Goal: Information Seeking & Learning: Learn about a topic

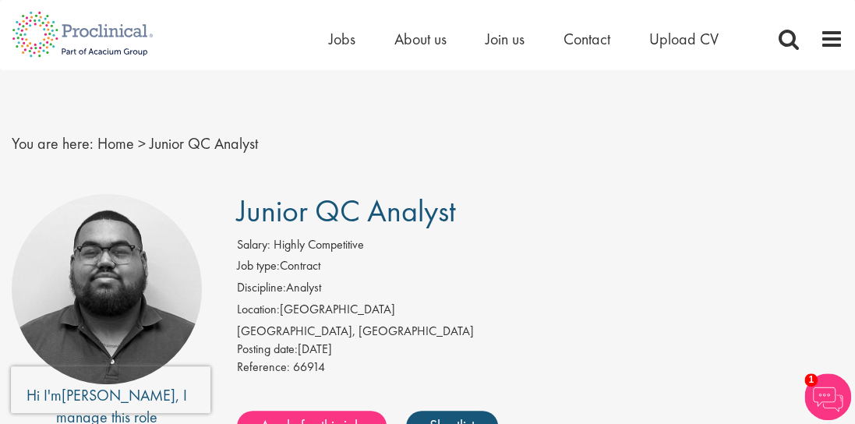
drag, startPoint x: 234, startPoint y: 218, endPoint x: 457, endPoint y: 214, distance: 223.0
copy span "Junior QC Analyst"
click at [490, 241] on div "Salary: Highly Competitive" at bounding box center [540, 247] width 607 height 22
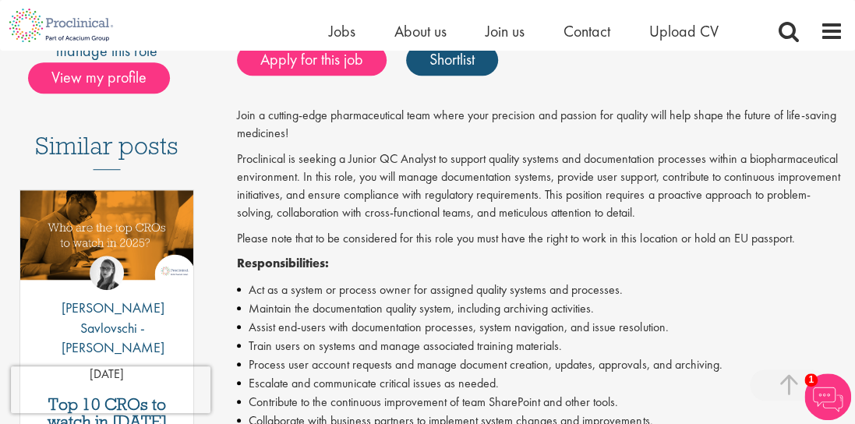
scroll to position [350, 0]
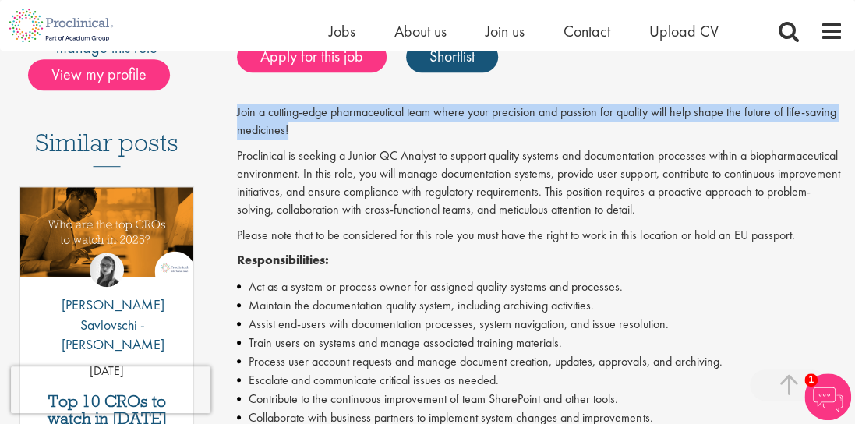
drag, startPoint x: 237, startPoint y: 112, endPoint x: 321, endPoint y: 122, distance: 84.9
click at [321, 122] on p "Join a cutting-edge pharmaceutical team where your precision and passion for qu…" at bounding box center [540, 122] width 607 height 36
copy p "Join a cutting-edge pharmaceutical team where your precision and passion for qu…"
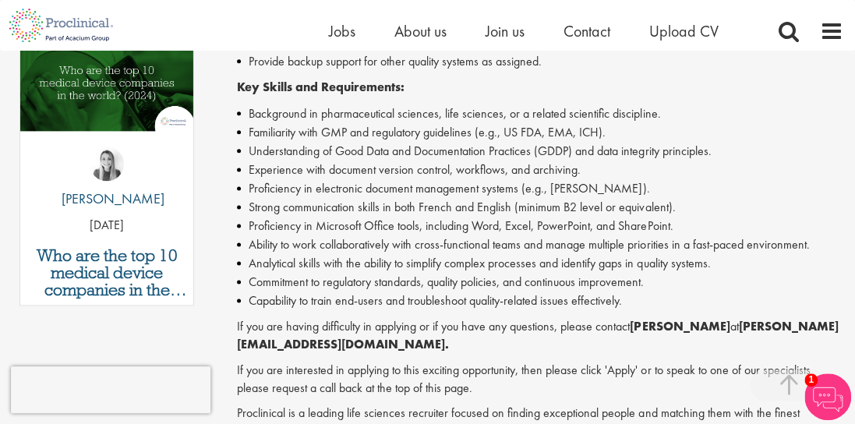
scroll to position [803, 0]
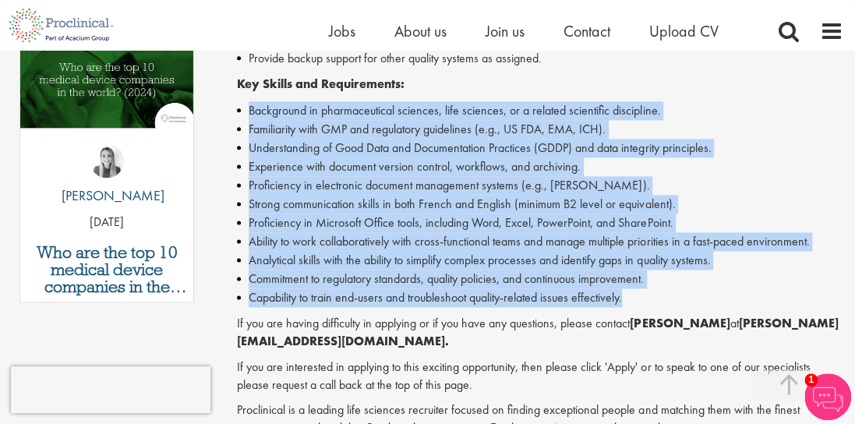
drag, startPoint x: 680, startPoint y: 294, endPoint x: 243, endPoint y: 99, distance: 478.9
click at [243, 99] on div "Join a cutting-edge pharmaceutical team where your precision and passion for qu…" at bounding box center [540, 66] width 607 height 830
copy ul "Background in pharmaceutical sciences, life sciences, or a related scientific d…"
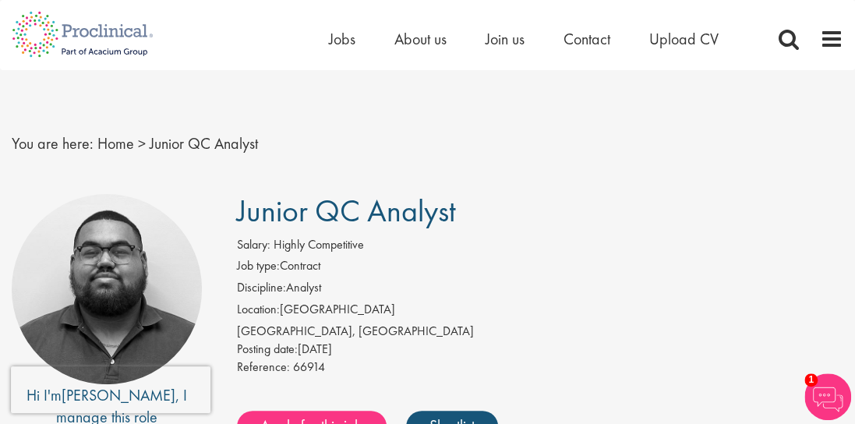
scroll to position [44, 0]
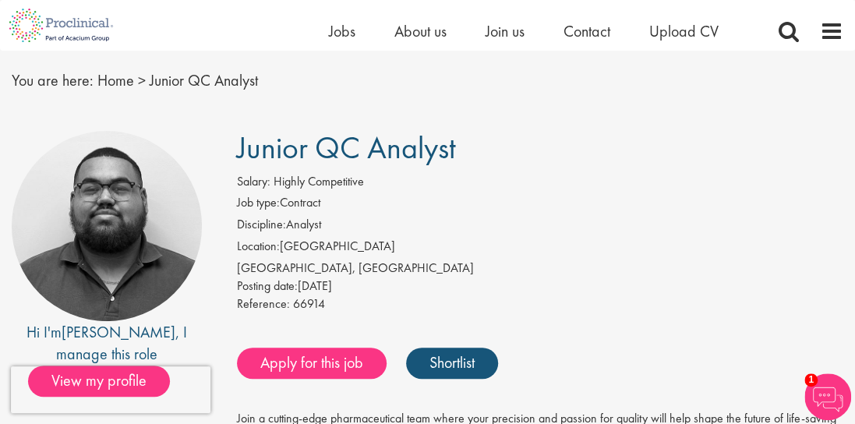
drag, startPoint x: 238, startPoint y: 147, endPoint x: 491, endPoint y: 145, distance: 253.4
click at [491, 145] on h1 "Junior QC Analyst" at bounding box center [540, 148] width 607 height 34
copy span "Junior QC Analyst"
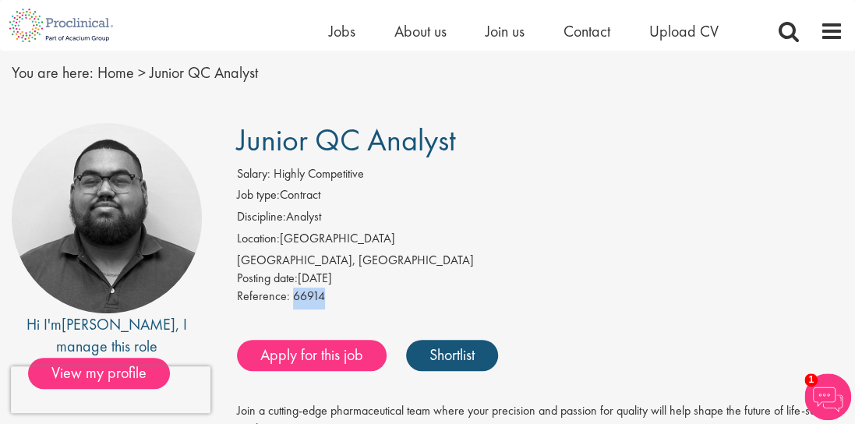
drag, startPoint x: 290, startPoint y: 293, endPoint x: 352, endPoint y: 293, distance: 62.4
click at [352, 293] on div "Reference: 66914" at bounding box center [540, 299] width 607 height 22
copy span "66914"
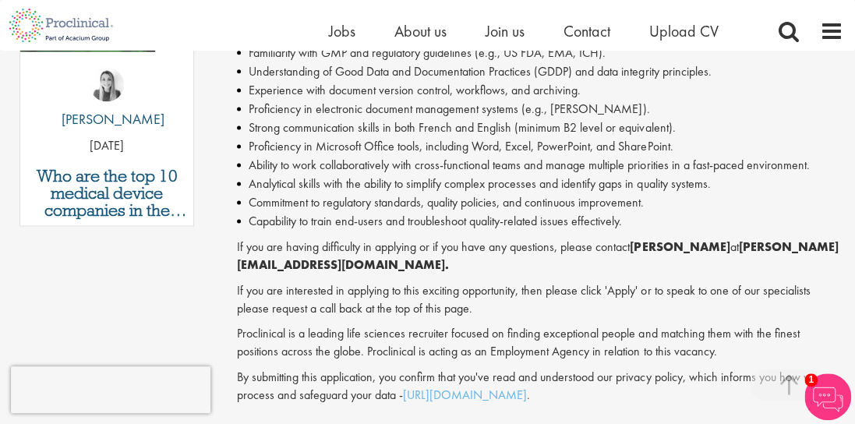
scroll to position [878, 0]
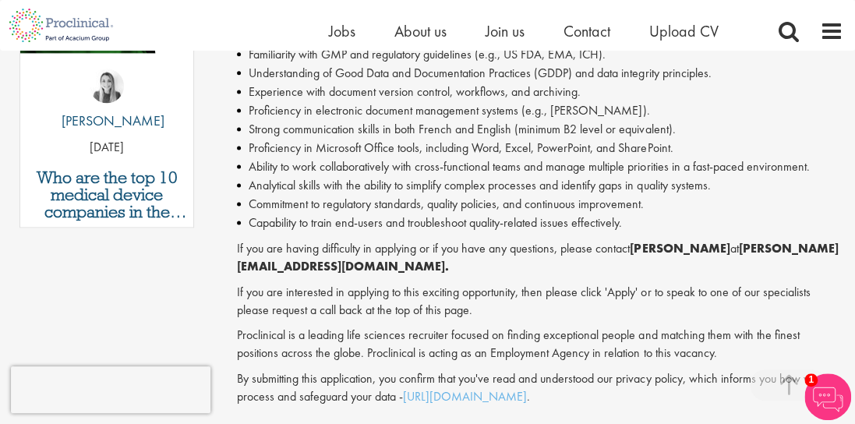
drag, startPoint x: 636, startPoint y: 246, endPoint x: 724, endPoint y: 249, distance: 87.4
click at [724, 249] on p "If you are having difficulty in applying or if you have any questions, please c…" at bounding box center [540, 258] width 607 height 36
copy strong "[PERSON_NAME]"
click at [522, 133] on li "Strong communication skills in both French and English (minimum B2 level or equ…" at bounding box center [540, 129] width 607 height 19
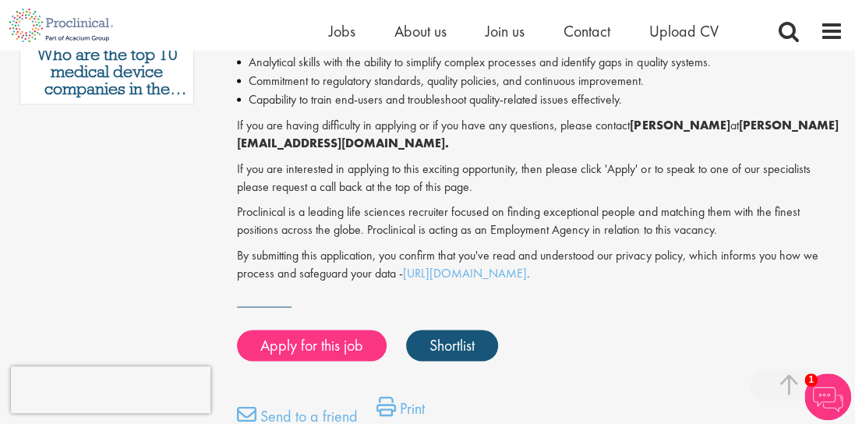
scroll to position [1003, 0]
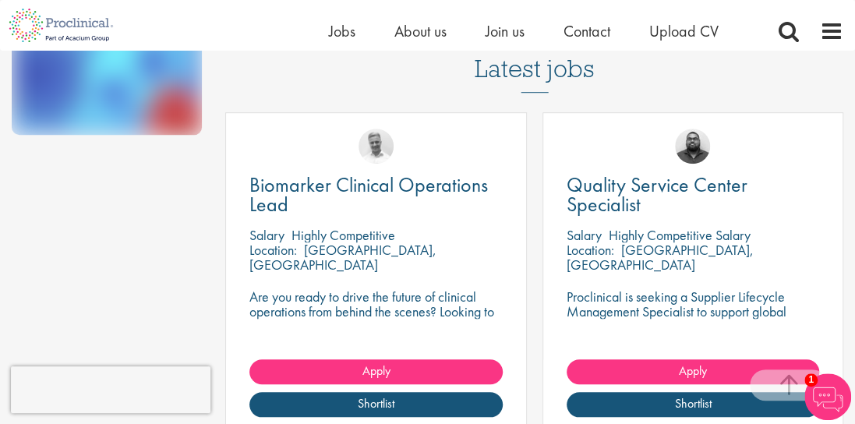
scroll to position [418, 0]
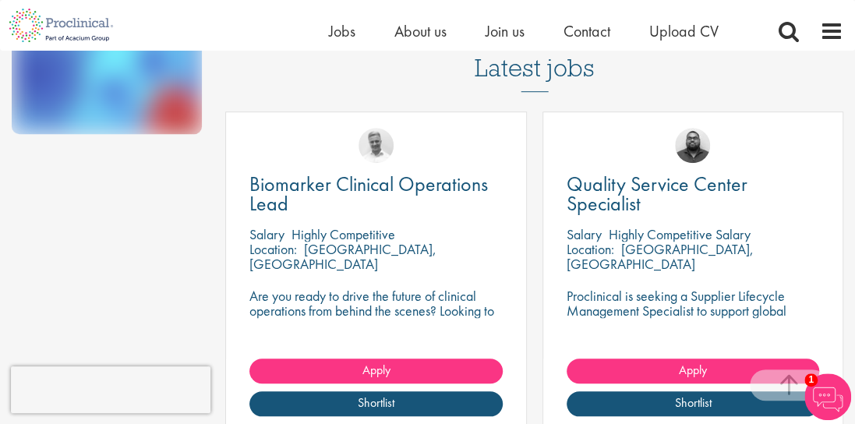
click at [441, 289] on p "Are you ready to drive the future of clinical operations from behind the scenes…" at bounding box center [376, 318] width 253 height 59
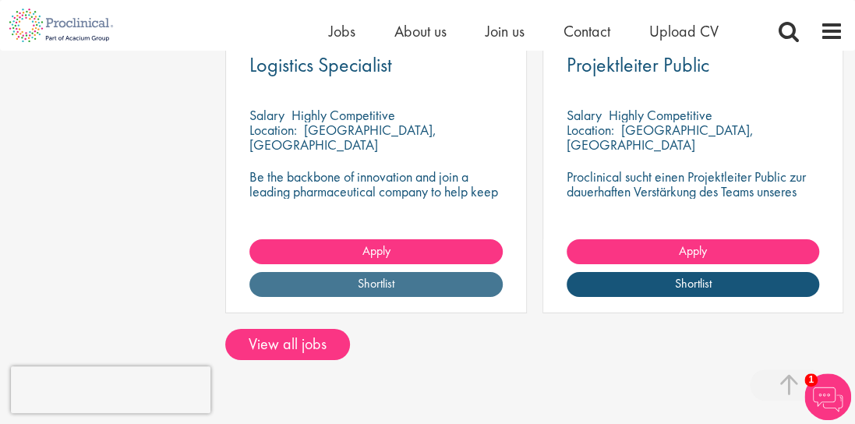
scroll to position [2222, 0]
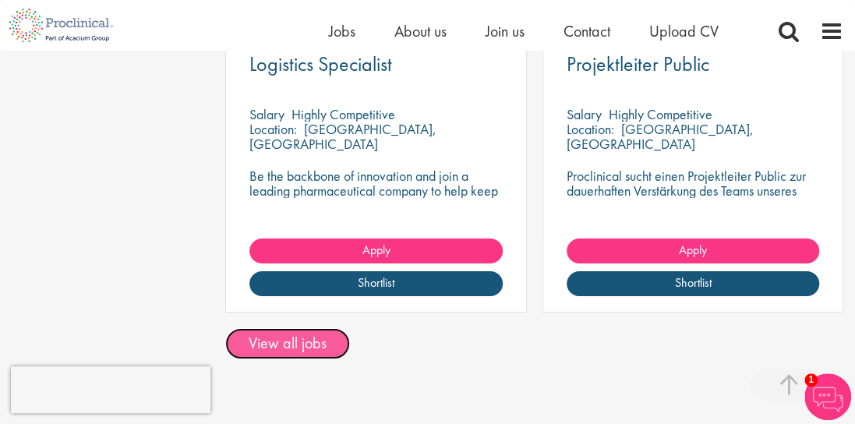
click at [292, 328] on link "View all jobs" at bounding box center [287, 343] width 125 height 31
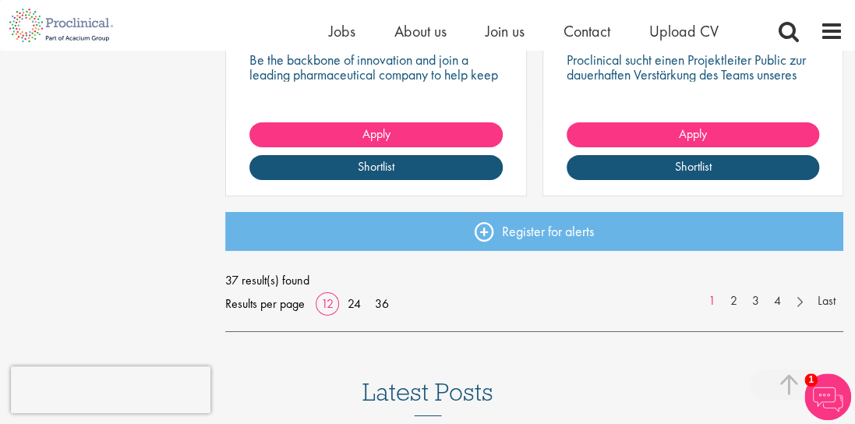
scroll to position [2157, 0]
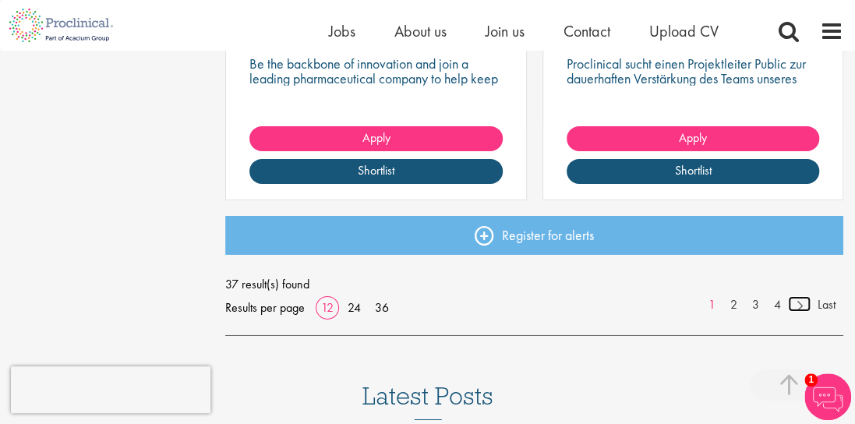
click at [800, 310] on link at bounding box center [799, 304] width 23 height 16
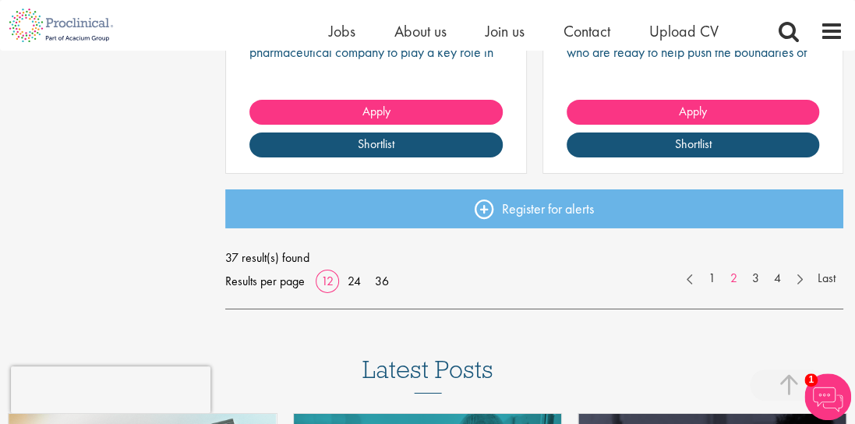
scroll to position [2184, 0]
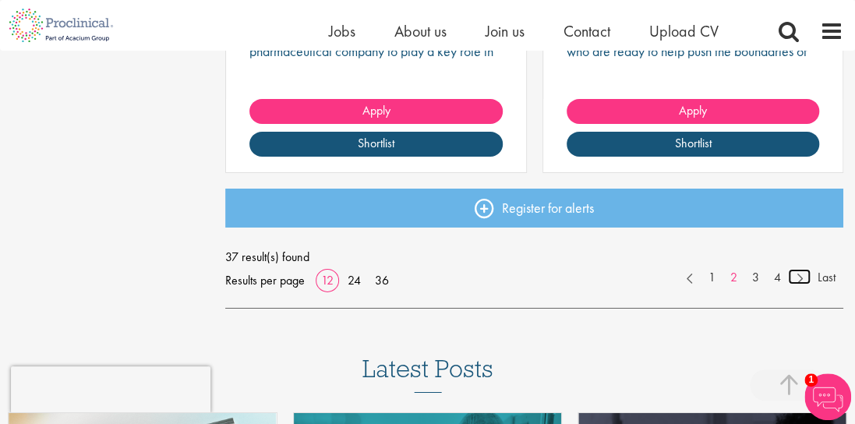
click at [800, 274] on link at bounding box center [799, 277] width 23 height 16
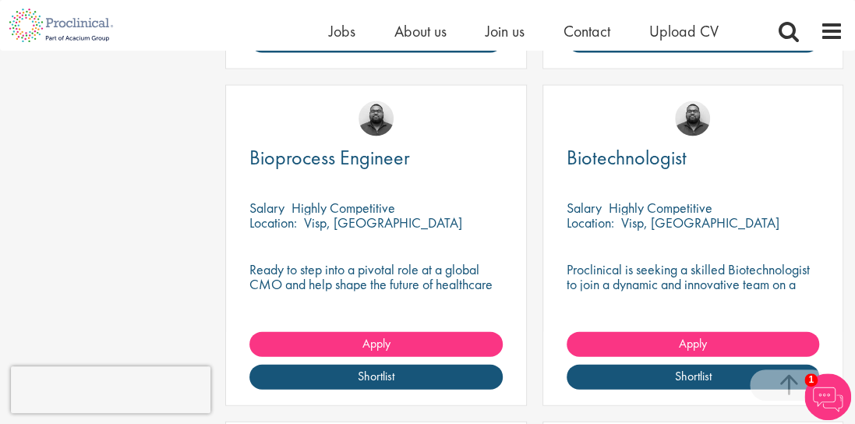
scroll to position [1279, 0]
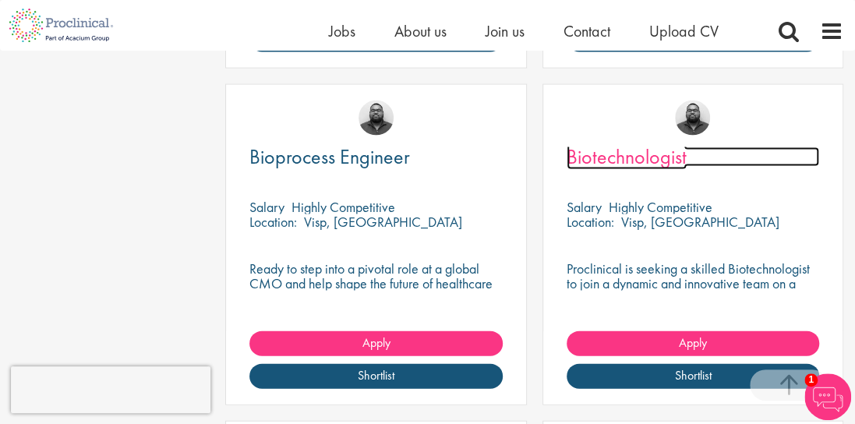
click at [607, 158] on span "Biotechnologist" at bounding box center [627, 156] width 120 height 27
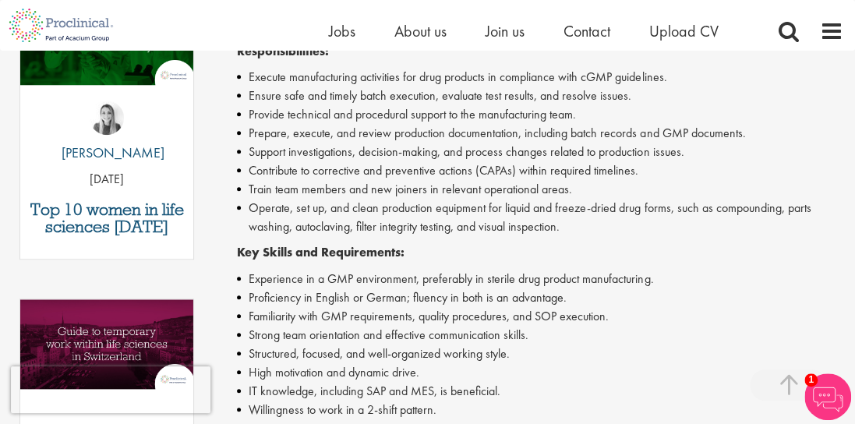
scroll to position [559, 0]
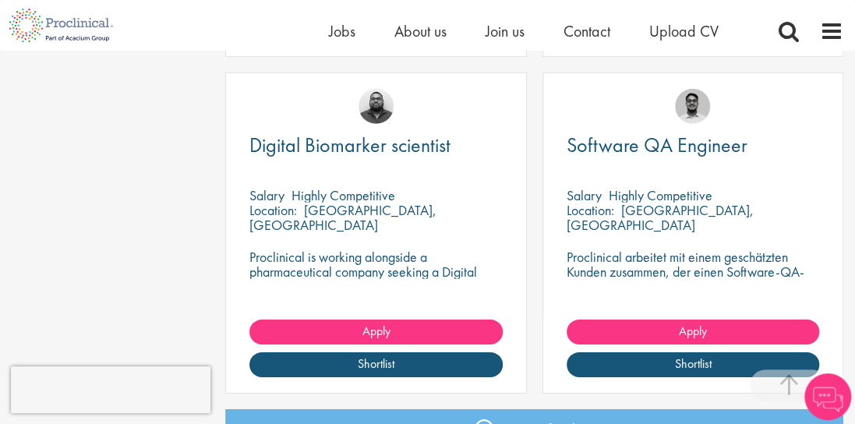
scroll to position [1967, 0]
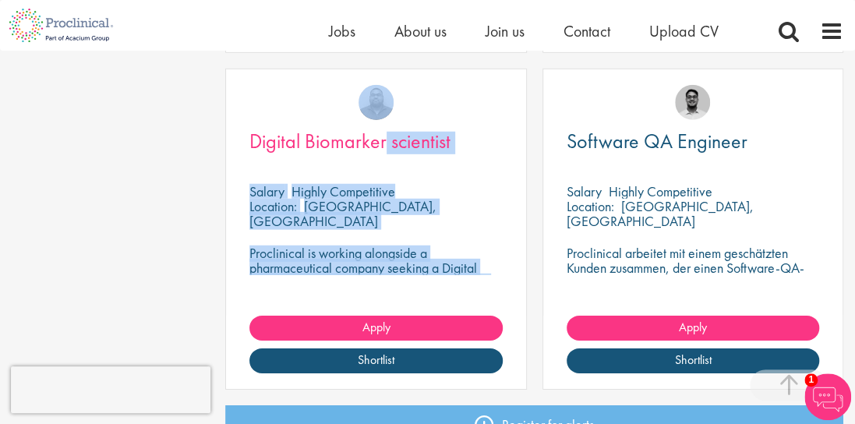
drag, startPoint x: 386, startPoint y: 120, endPoint x: 384, endPoint y: 147, distance: 27.4
click at [384, 147] on div "Digital Biomarker scientist [GEOGRAPHIC_DATA] Highly Competitive Location: [GEO…" at bounding box center [375, 229] width 301 height 321
click at [384, 147] on span "Digital Biomarker scientist" at bounding box center [350, 141] width 201 height 27
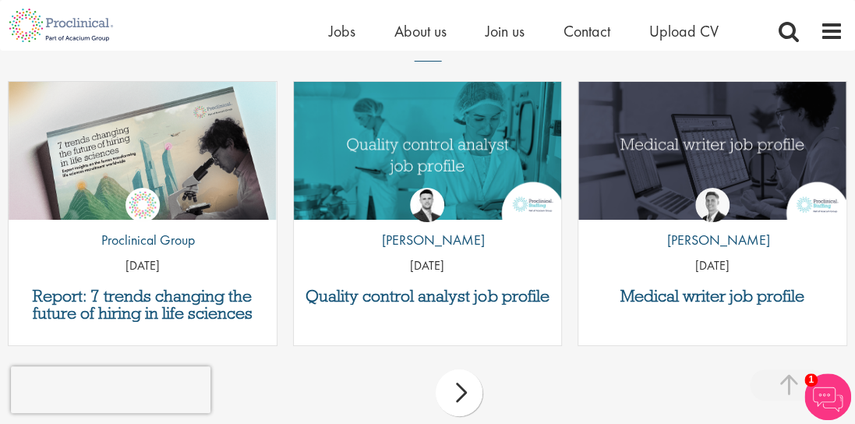
scroll to position [2515, 0]
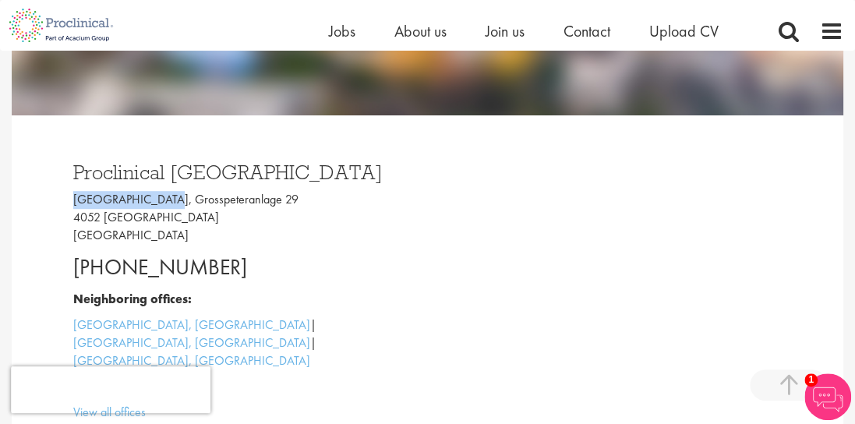
drag, startPoint x: 73, startPoint y: 197, endPoint x: 158, endPoint y: 200, distance: 84.3
click at [158, 200] on p "Grosspeter Tower, Grosspeteranlage 29 4052 Basel Switzerland" at bounding box center [244, 218] width 343 height 54
copy p "Grosspeter Tower"
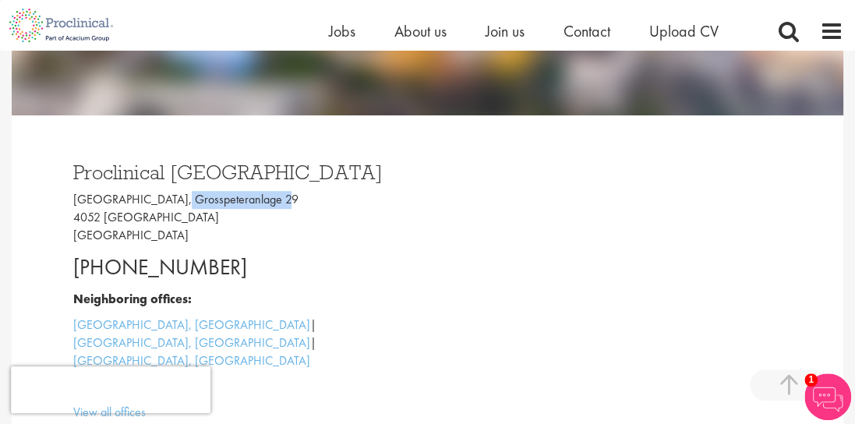
drag, startPoint x: 162, startPoint y: 197, endPoint x: 281, endPoint y: 201, distance: 118.6
click at [281, 201] on p "Grosspeter Tower, Grosspeteranlage 29 4052 Basel Switzerland" at bounding box center [244, 218] width 343 height 54
copy p "Grosspeteranlage 29"
drag, startPoint x: 73, startPoint y: 214, endPoint x: 156, endPoint y: 216, distance: 82.7
click at [156, 216] on p "Grosspeter Tower, Grosspeteranlage 29 4052 Basel Switzerland" at bounding box center [244, 218] width 343 height 54
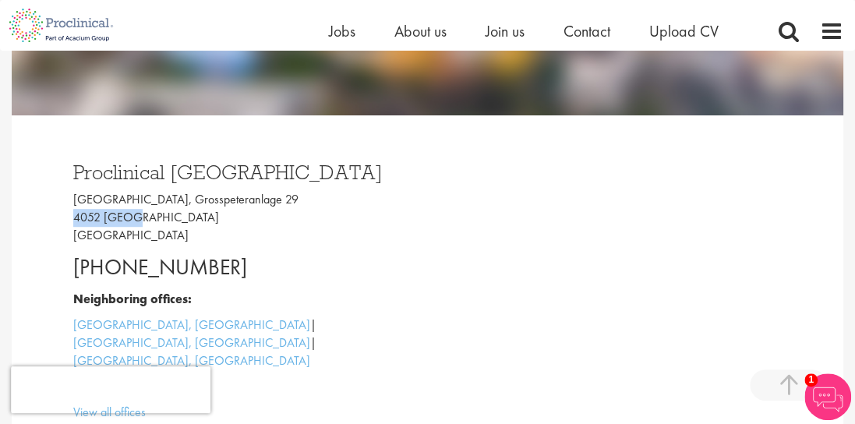
copy p "4052 Basel"
click at [301, 194] on p "Grosspeter Tower, Grosspeteranlage 29 4052 Basel Switzerland" at bounding box center [244, 218] width 343 height 54
